Goal: Task Accomplishment & Management: Complete application form

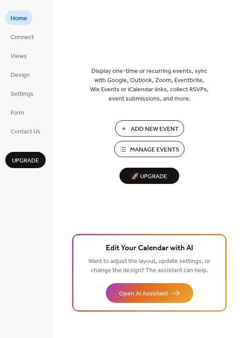
click at [142, 148] on span "Manage Events" at bounding box center [154, 149] width 49 height 9
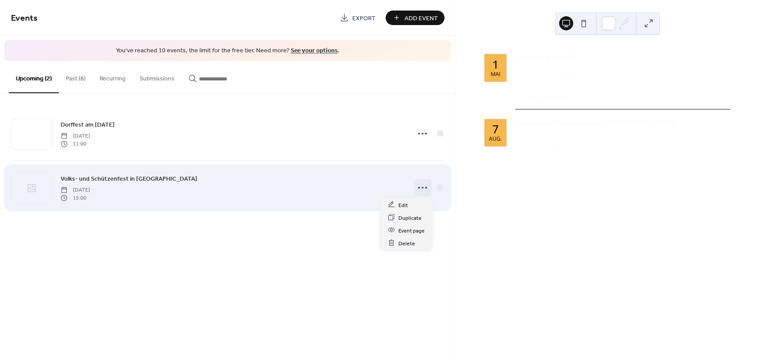
click at [421, 187] on icon at bounding box center [422, 187] width 14 height 14
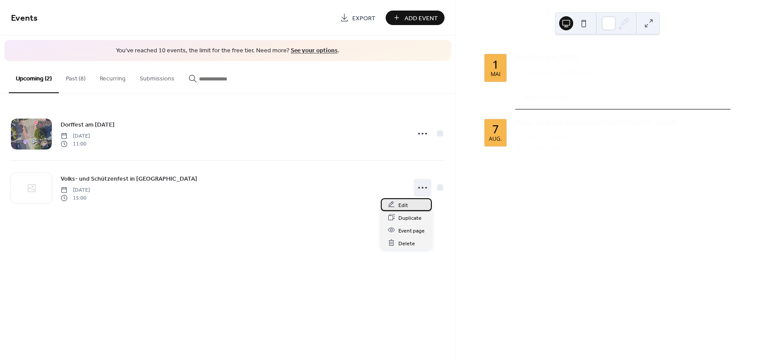
click at [402, 205] on span "Edit" at bounding box center [403, 204] width 10 height 9
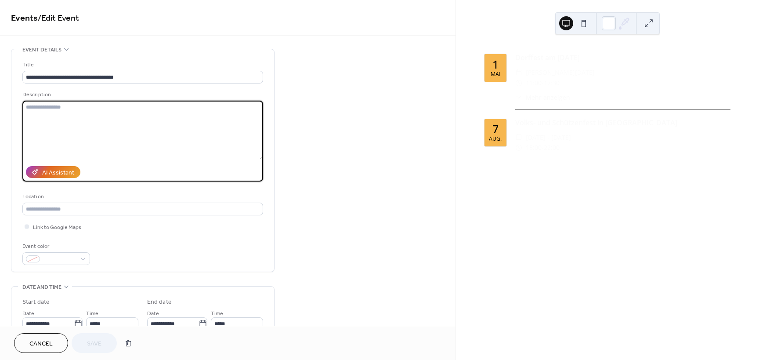
click at [88, 108] on textarea at bounding box center [142, 130] width 241 height 59
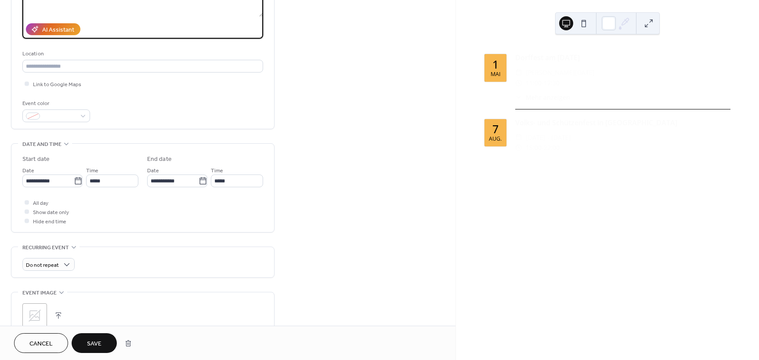
scroll to position [176, 0]
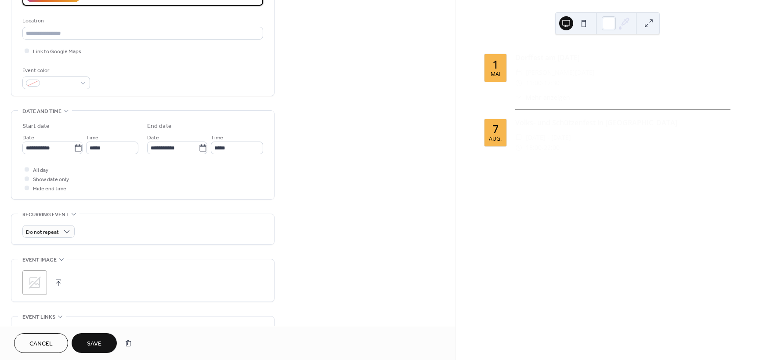
type textarea "**********"
click at [58, 282] on button "button" at bounding box center [58, 282] width 12 height 12
click at [91, 341] on span "Save" at bounding box center [94, 343] width 14 height 9
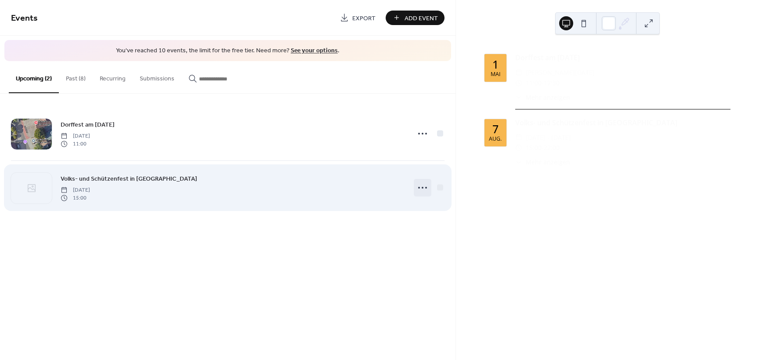
click at [423, 186] on icon at bounding box center [422, 187] width 14 height 14
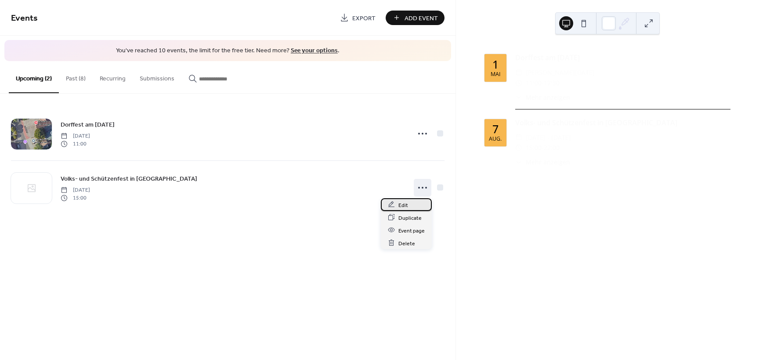
click at [402, 205] on span "Edit" at bounding box center [403, 204] width 10 height 9
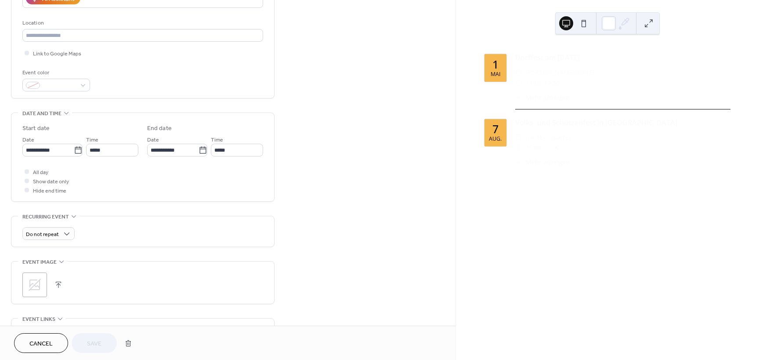
scroll to position [176, 0]
click at [58, 281] on button "button" at bounding box center [58, 282] width 12 height 12
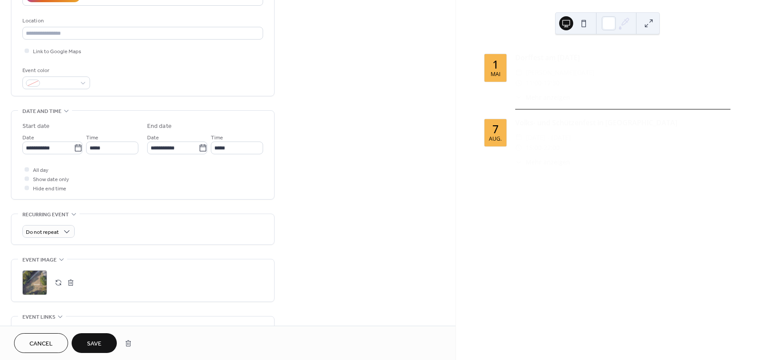
click at [94, 340] on span "Save" at bounding box center [94, 343] width 14 height 9
